Goal: Task Accomplishment & Management: Use online tool/utility

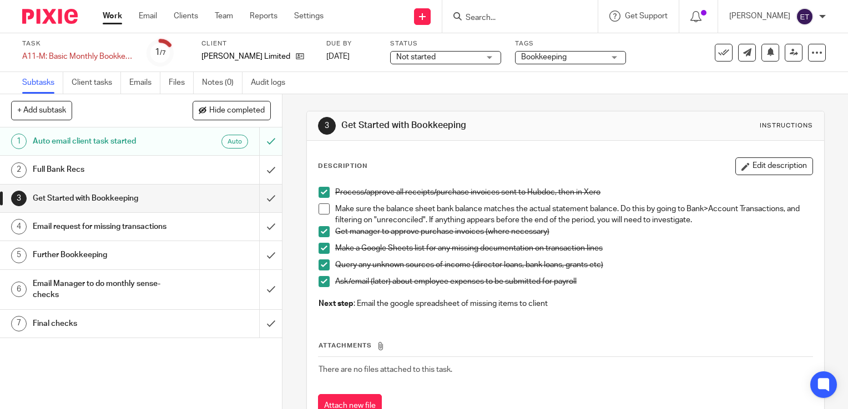
click at [144, 164] on h1 "Full Bank Recs" at bounding box center [105, 169] width 144 height 17
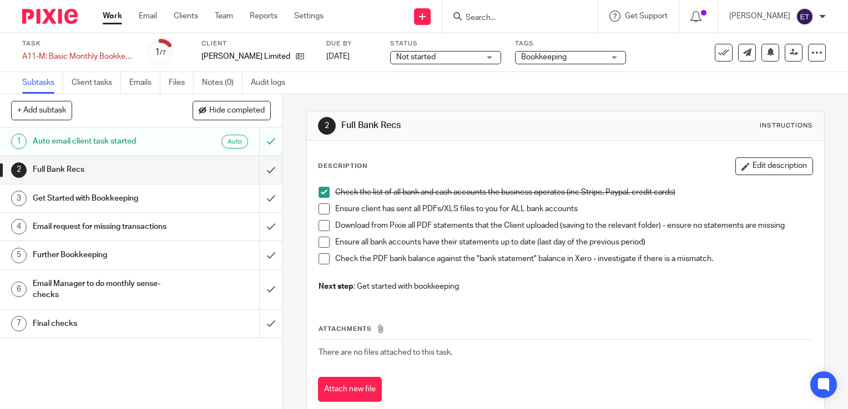
click at [135, 192] on h1 "Get Started with Bookkeeping" at bounding box center [105, 198] width 144 height 17
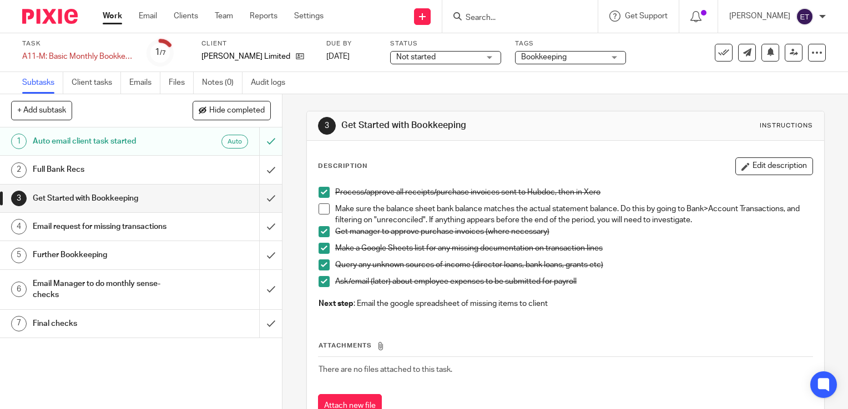
click at [183, 231] on div "Email request for missing transactions" at bounding box center [141, 227] width 216 height 17
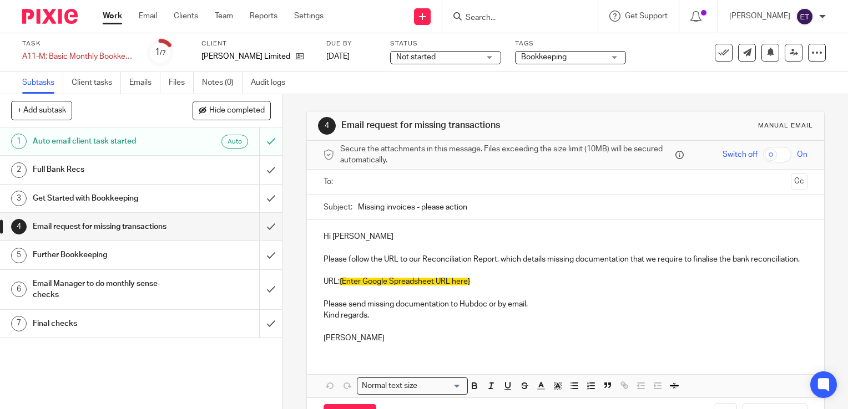
click at [373, 183] on input "text" at bounding box center [565, 182] width 442 height 13
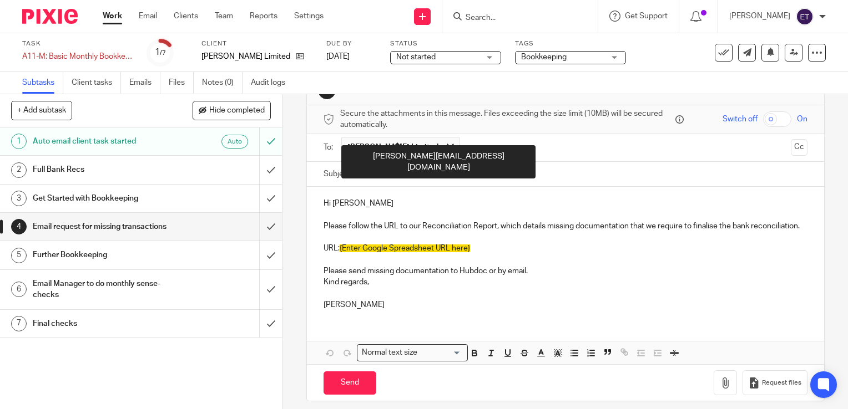
scroll to position [53, 0]
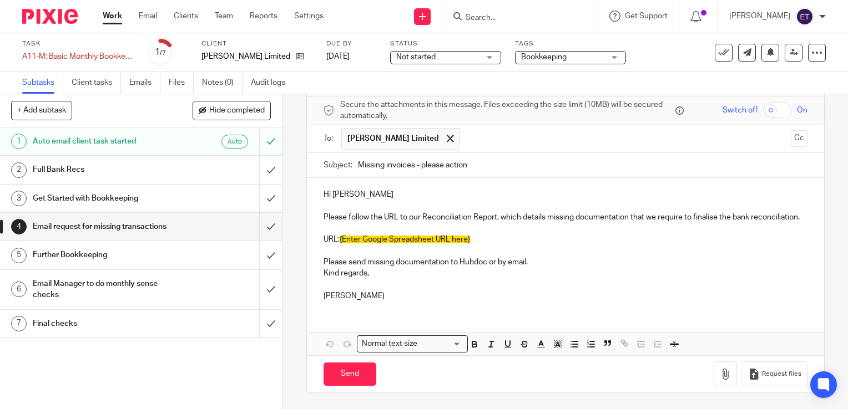
click at [466, 237] on span "{Enter Google Spreadsheet URL here}" at bounding box center [404, 240] width 130 height 8
click at [469, 240] on p "URL: {Enter Google Spreadsheet URL here}" at bounding box center [565, 239] width 484 height 11
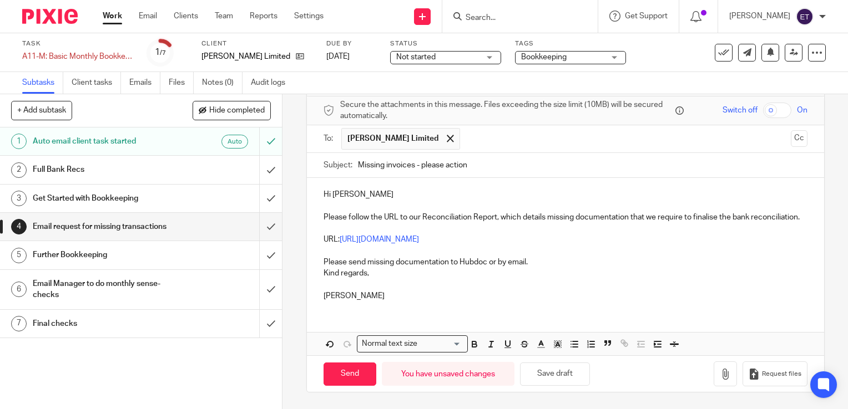
click at [530, 265] on p "Please send missing documentation to Hubdoc or by email." at bounding box center [565, 262] width 484 height 11
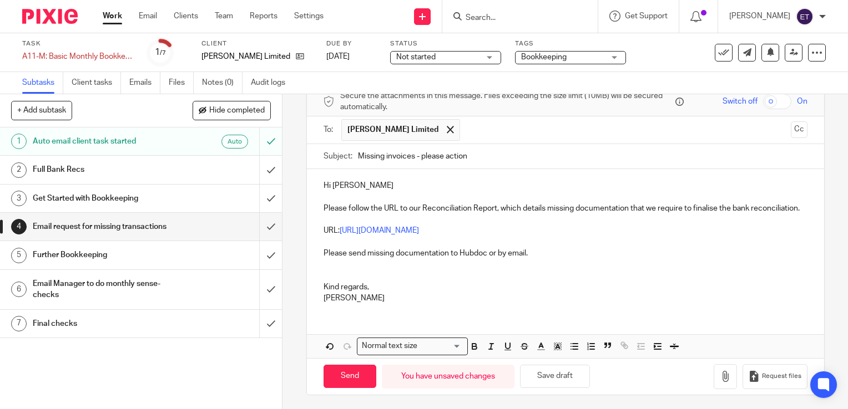
click at [354, 305] on p "Kind regards, Ernie" at bounding box center [565, 293] width 484 height 23
click at [336, 389] on input "Send" at bounding box center [349, 377] width 53 height 24
type input "Sent"
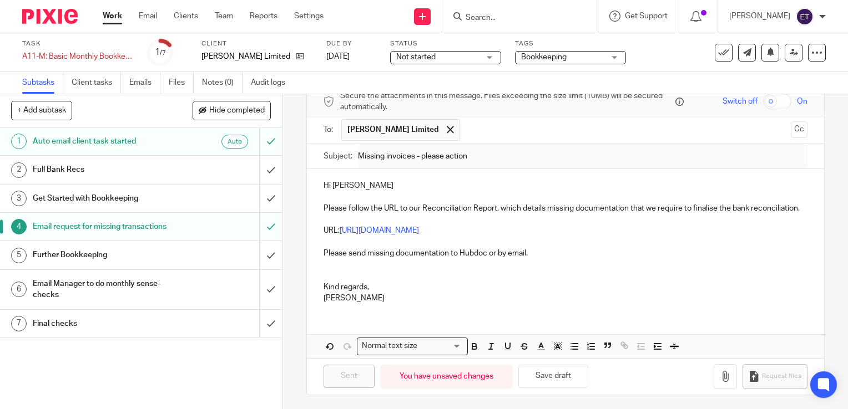
click at [107, 263] on h1 "Further Bookkeeping" at bounding box center [105, 255] width 144 height 17
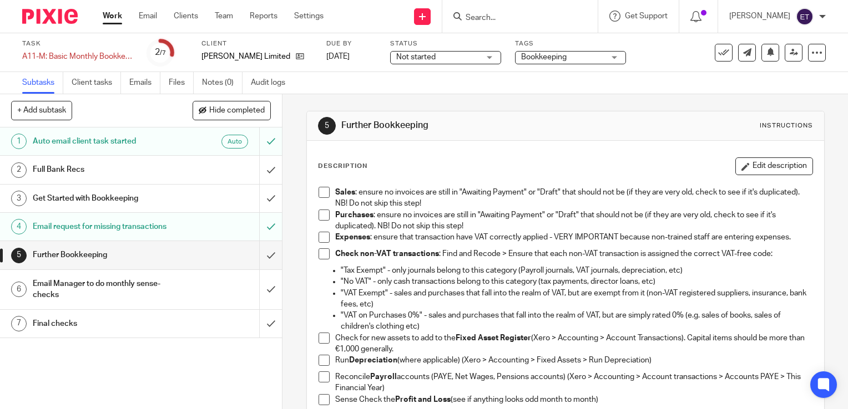
click at [307, 194] on div "Description Edit description Sales : ensure no invoices are still in "Awaiting …" at bounding box center [565, 370] width 517 height 458
click at [318, 190] on span at bounding box center [323, 192] width 11 height 11
click at [321, 215] on span at bounding box center [323, 215] width 11 height 11
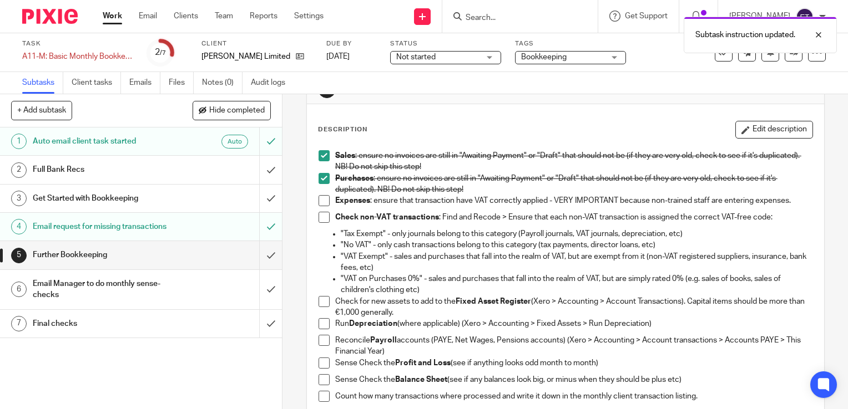
scroll to position [55, 0]
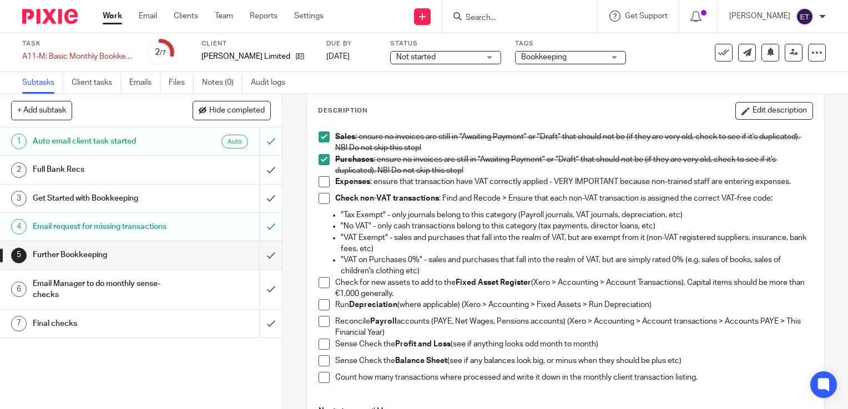
click at [321, 202] on span at bounding box center [323, 198] width 11 height 11
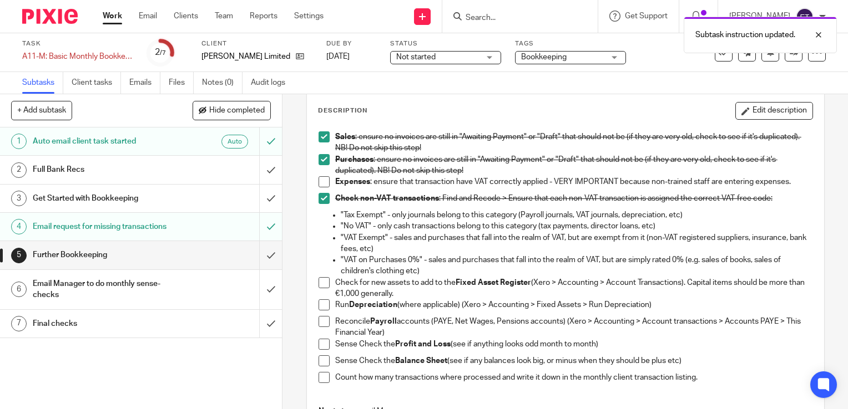
click at [320, 199] on span at bounding box center [323, 198] width 11 height 11
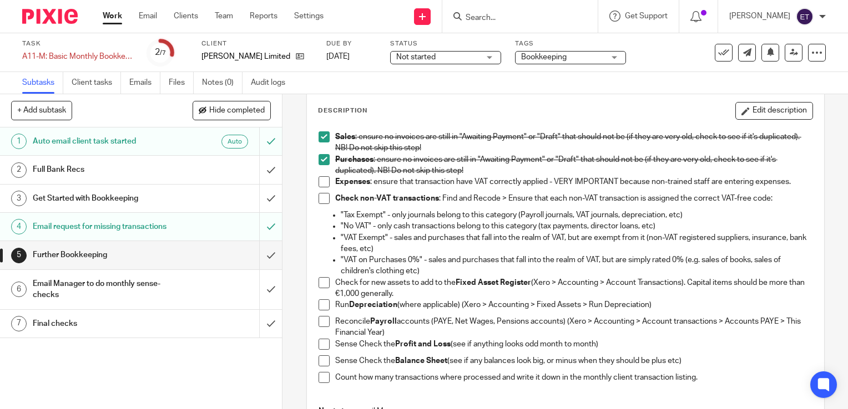
click at [322, 186] on span at bounding box center [323, 181] width 11 height 11
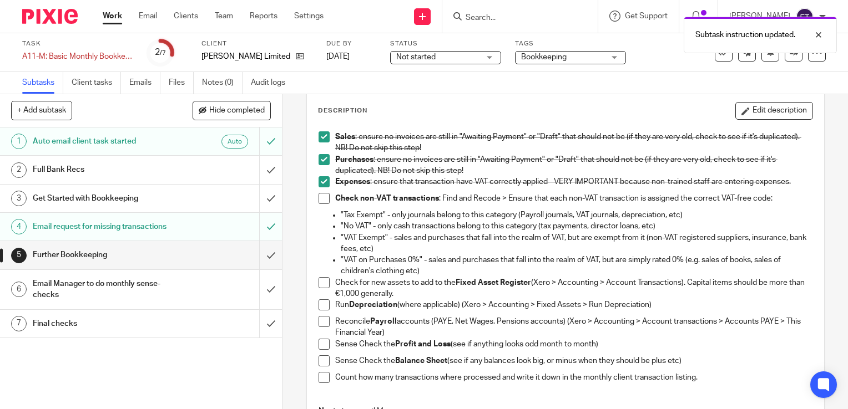
click at [320, 199] on span at bounding box center [323, 198] width 11 height 11
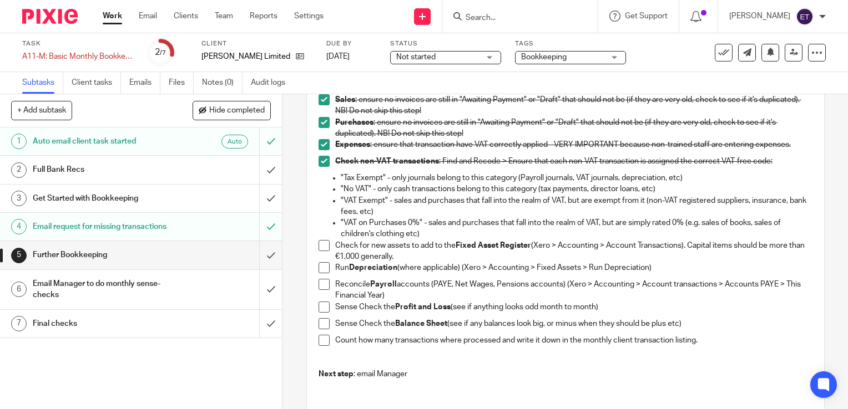
scroll to position [111, 0]
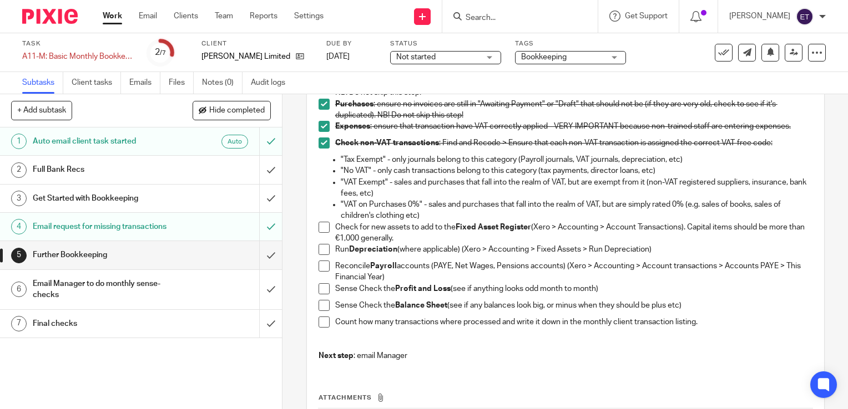
click at [322, 230] on span at bounding box center [323, 227] width 11 height 11
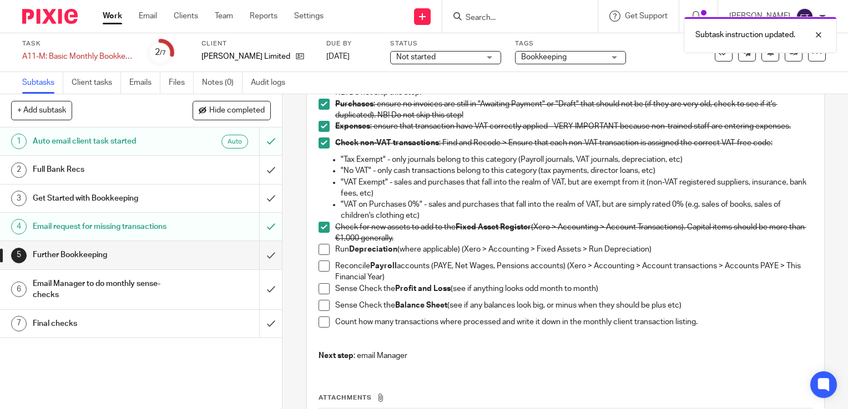
click at [318, 247] on span at bounding box center [323, 249] width 11 height 11
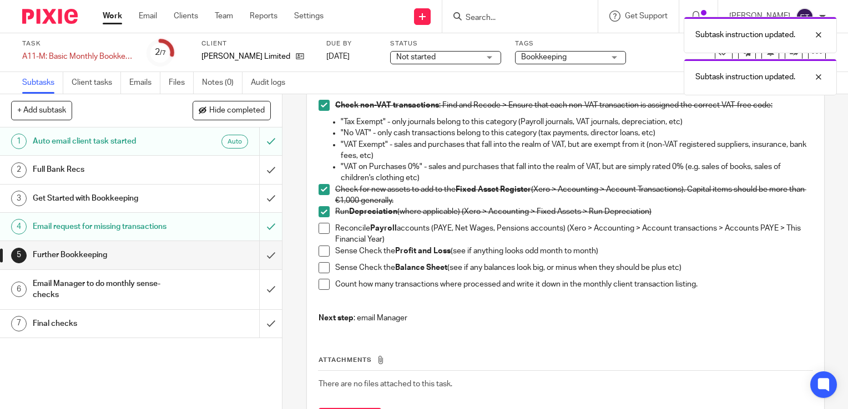
scroll to position [166, 0]
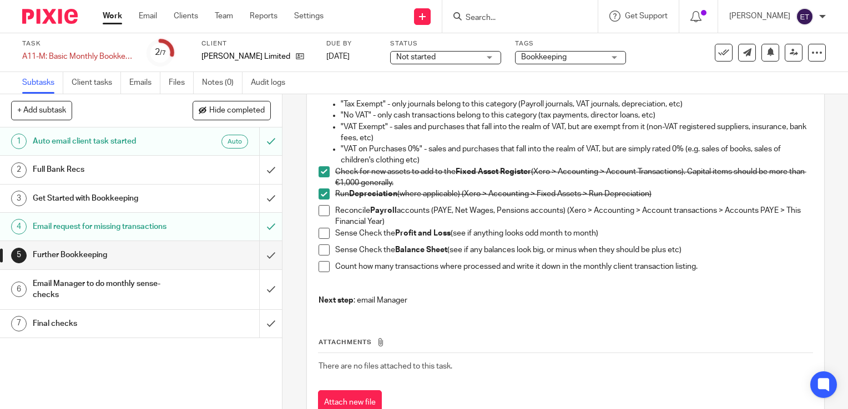
drag, startPoint x: 97, startPoint y: 302, endPoint x: 108, endPoint y: 302, distance: 10.5
click at [98, 302] on h1 "Email Manager to do monthly sense-checks" at bounding box center [105, 290] width 144 height 28
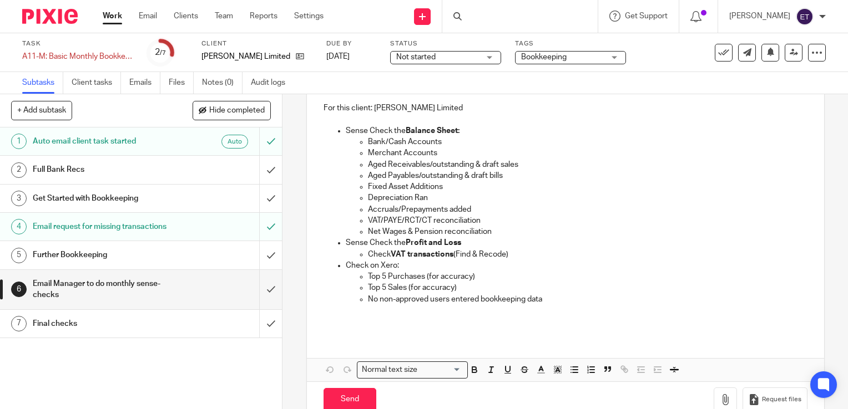
scroll to position [153, 0]
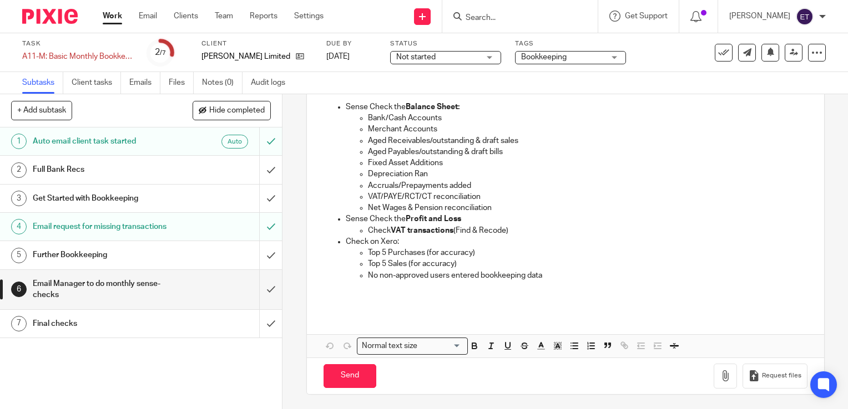
click at [566, 271] on p "No non-approved users entered bookkeeping data" at bounding box center [587, 275] width 439 height 11
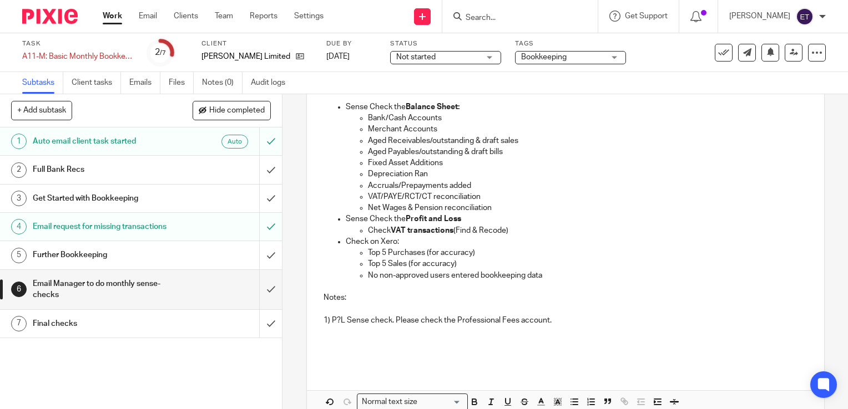
click at [326, 312] on p at bounding box center [565, 309] width 484 height 11
drag, startPoint x: 560, startPoint y: 313, endPoint x: 550, endPoint y: 318, distance: 10.9
click at [558, 313] on p at bounding box center [565, 309] width 484 height 11
click at [69, 263] on h1 "Further Bookkeeping" at bounding box center [105, 255] width 144 height 17
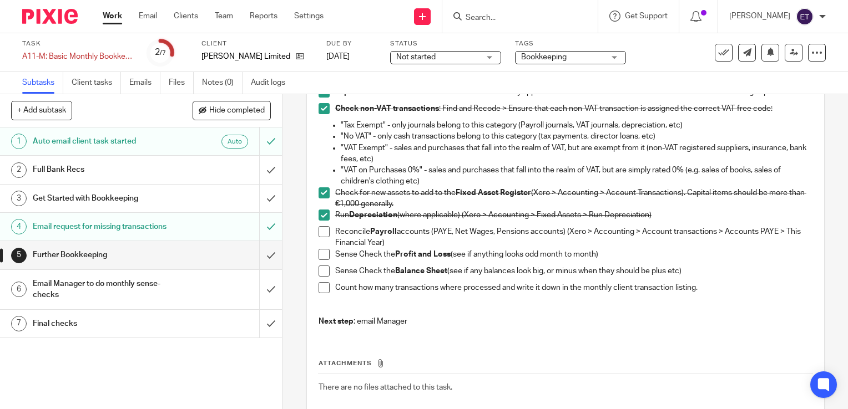
scroll to position [166, 0]
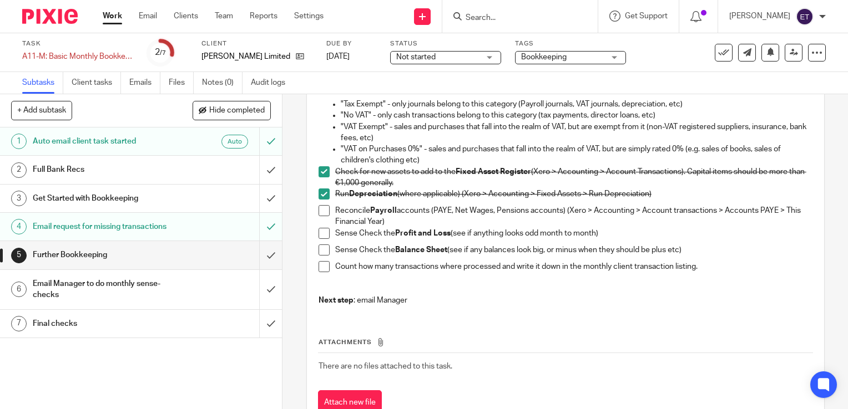
click at [321, 207] on span at bounding box center [323, 210] width 11 height 11
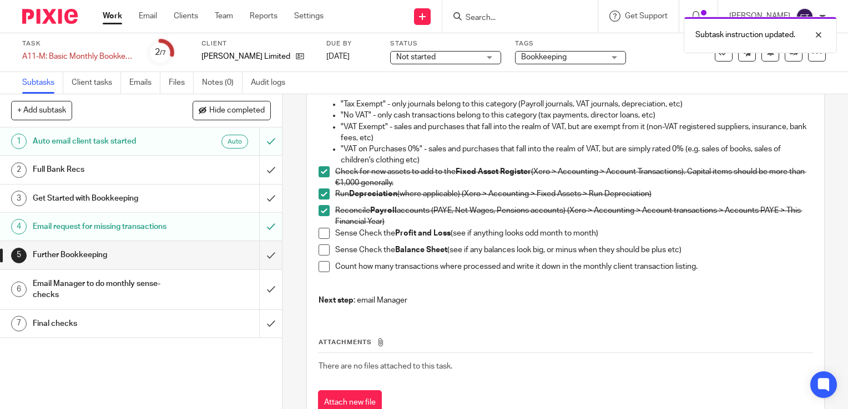
click at [320, 207] on span at bounding box center [323, 210] width 11 height 11
click at [318, 235] on span at bounding box center [323, 233] width 11 height 11
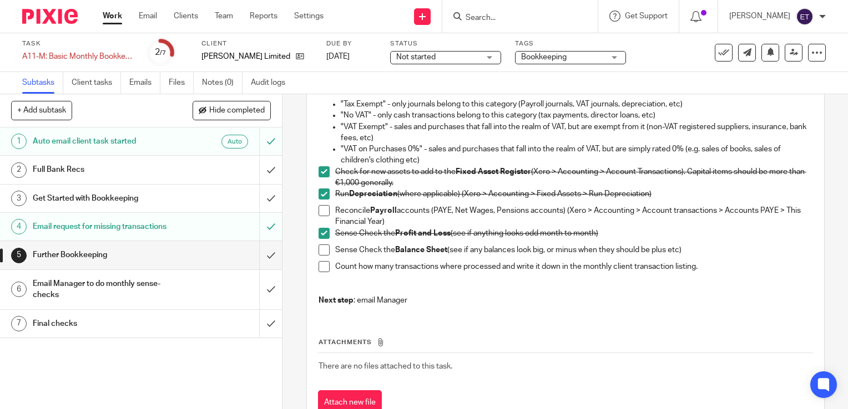
click at [320, 252] on span at bounding box center [323, 250] width 11 height 11
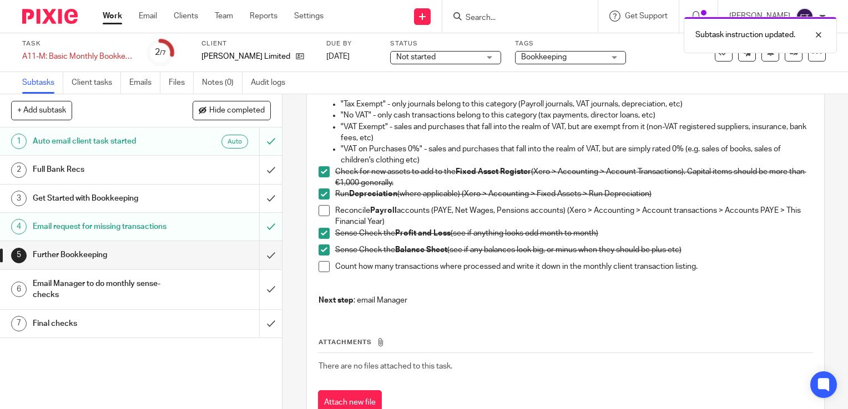
click at [319, 267] on span at bounding box center [323, 266] width 11 height 11
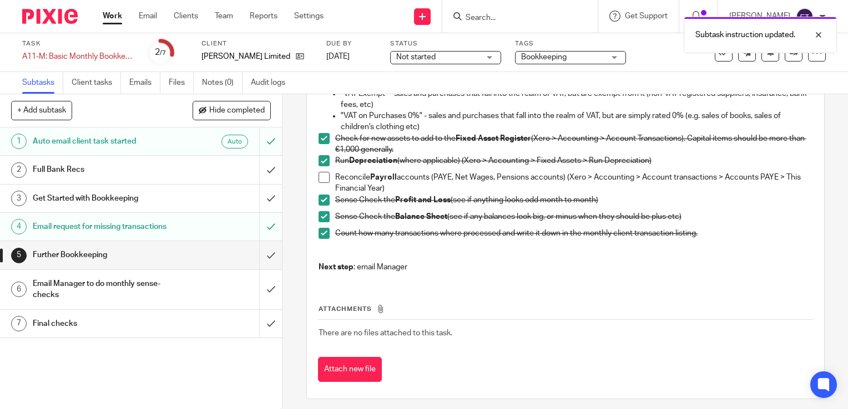
scroll to position [205, 0]
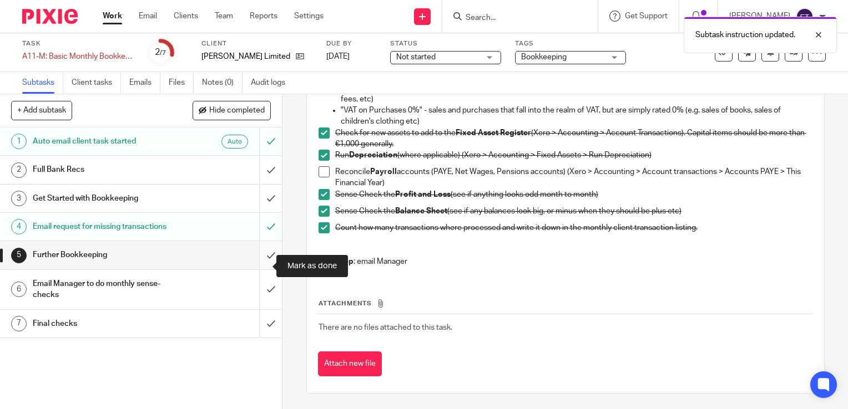
click at [257, 263] on input "submit" at bounding box center [141, 255] width 282 height 28
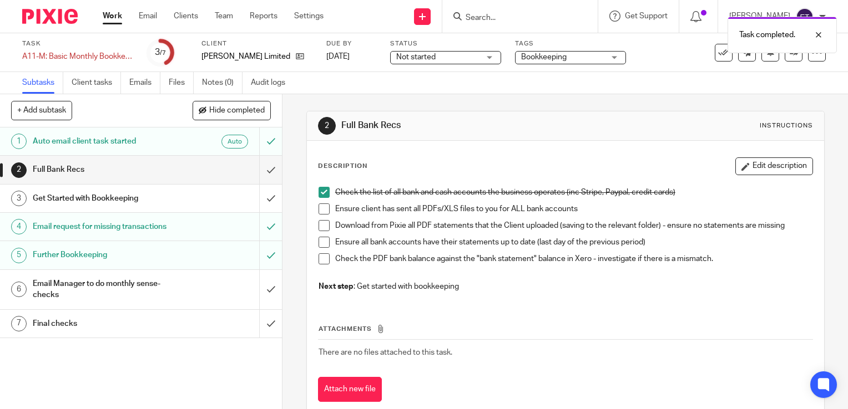
click at [152, 301] on h1 "Email Manager to do monthly sense-checks" at bounding box center [105, 290] width 144 height 28
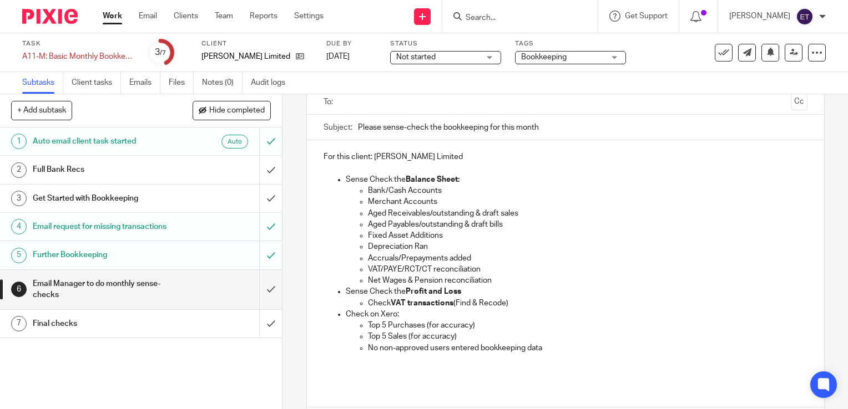
scroll to position [153, 0]
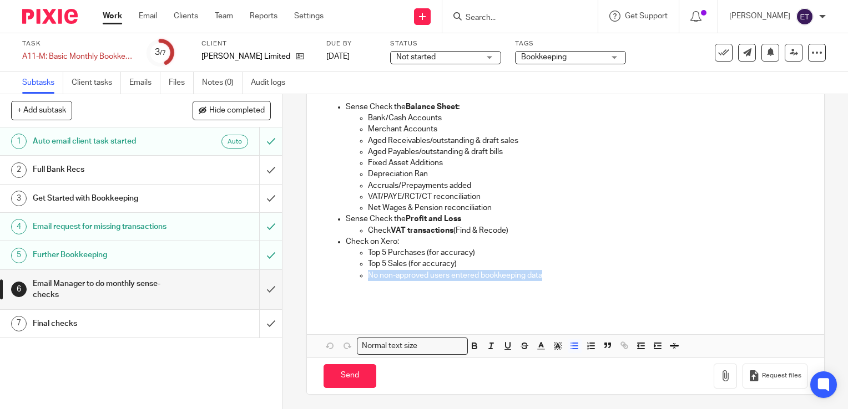
drag, startPoint x: 572, startPoint y: 267, endPoint x: 572, endPoint y: 276, distance: 8.9
click at [572, 276] on ul "Top 5 Purchases (for accuracy) Top 5 Sales (for accuracy) No non-approved users…" at bounding box center [577, 264] width 462 height 34
click at [571, 277] on p "No non-approved users entered bookkeeping data" at bounding box center [587, 275] width 439 height 11
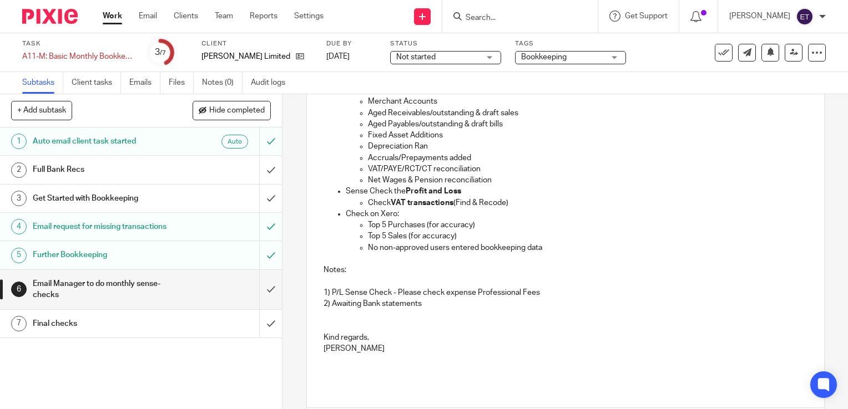
scroll to position [254, 0]
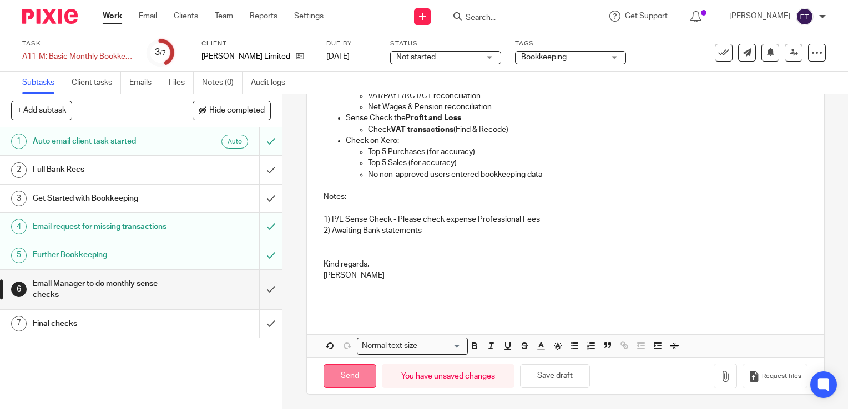
click at [343, 382] on input "Send" at bounding box center [349, 376] width 53 height 24
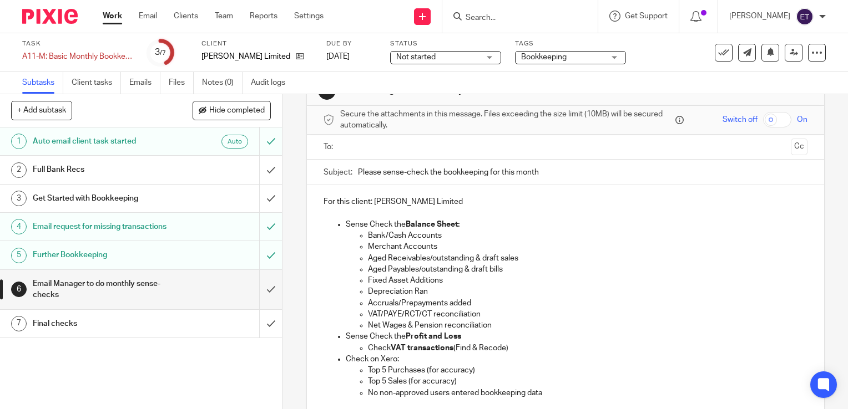
scroll to position [0, 0]
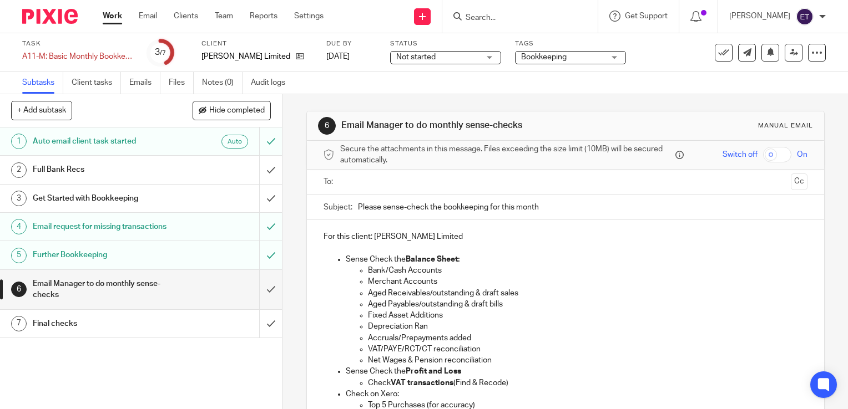
click at [363, 181] on input "text" at bounding box center [565, 182] width 442 height 13
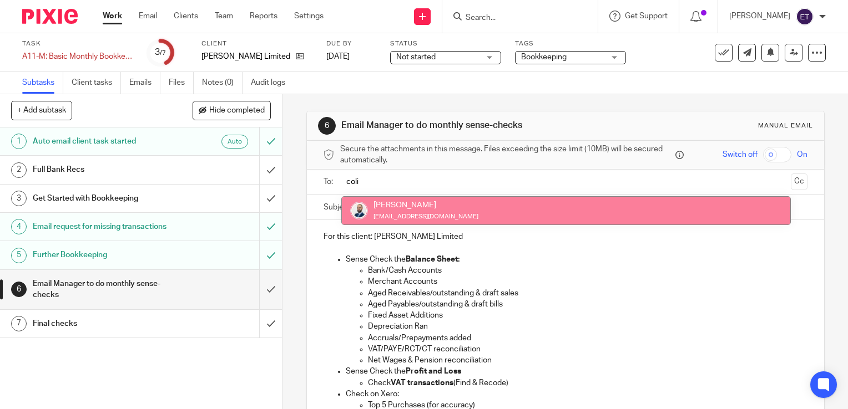
type input "coli"
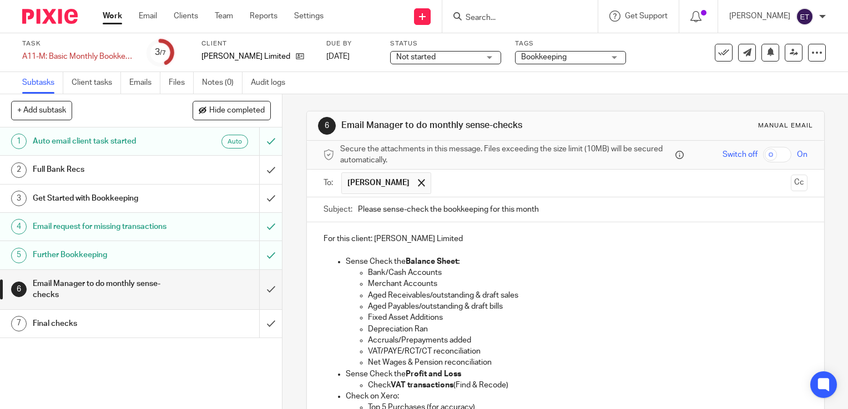
click at [358, 209] on input "Please sense-check the bookkeeping for this month" at bounding box center [582, 209] width 449 height 25
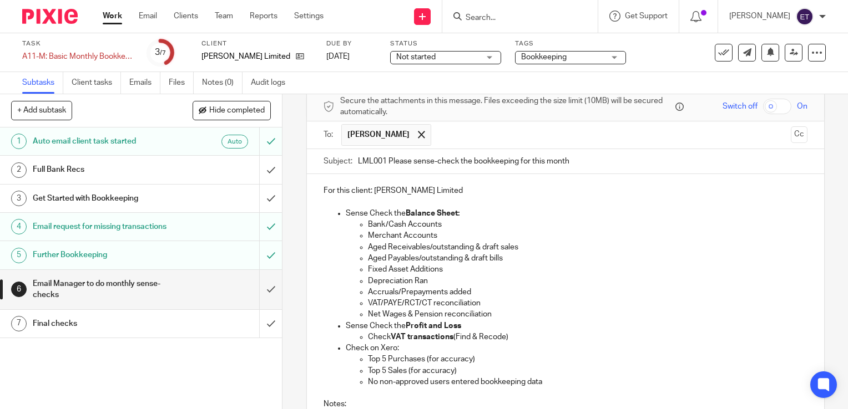
scroll to position [256, 0]
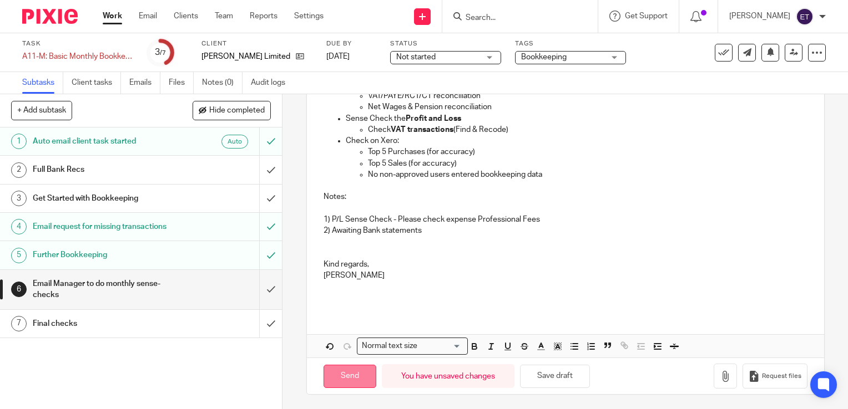
type input "LML001 Please sense-check the bookkeeping for this month"
click at [343, 372] on input "Send" at bounding box center [349, 377] width 53 height 24
type input "Sent"
